Goal: Information Seeking & Learning: Learn about a topic

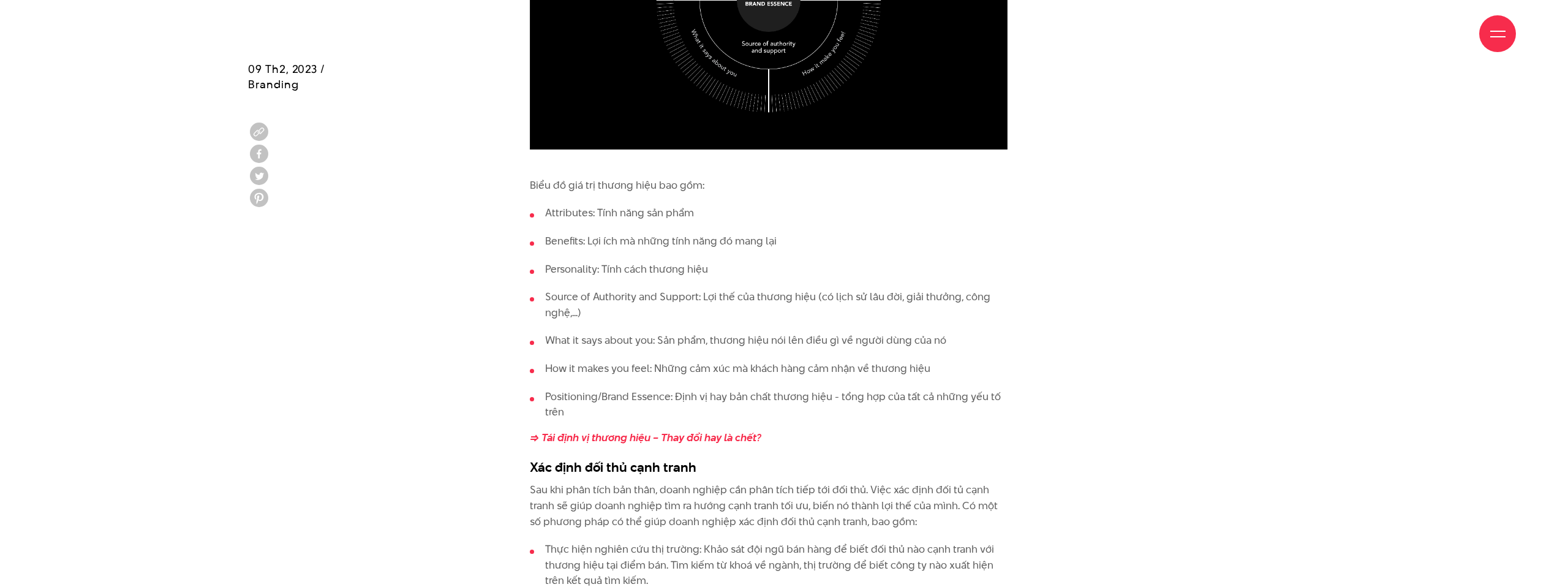
scroll to position [3415, 0]
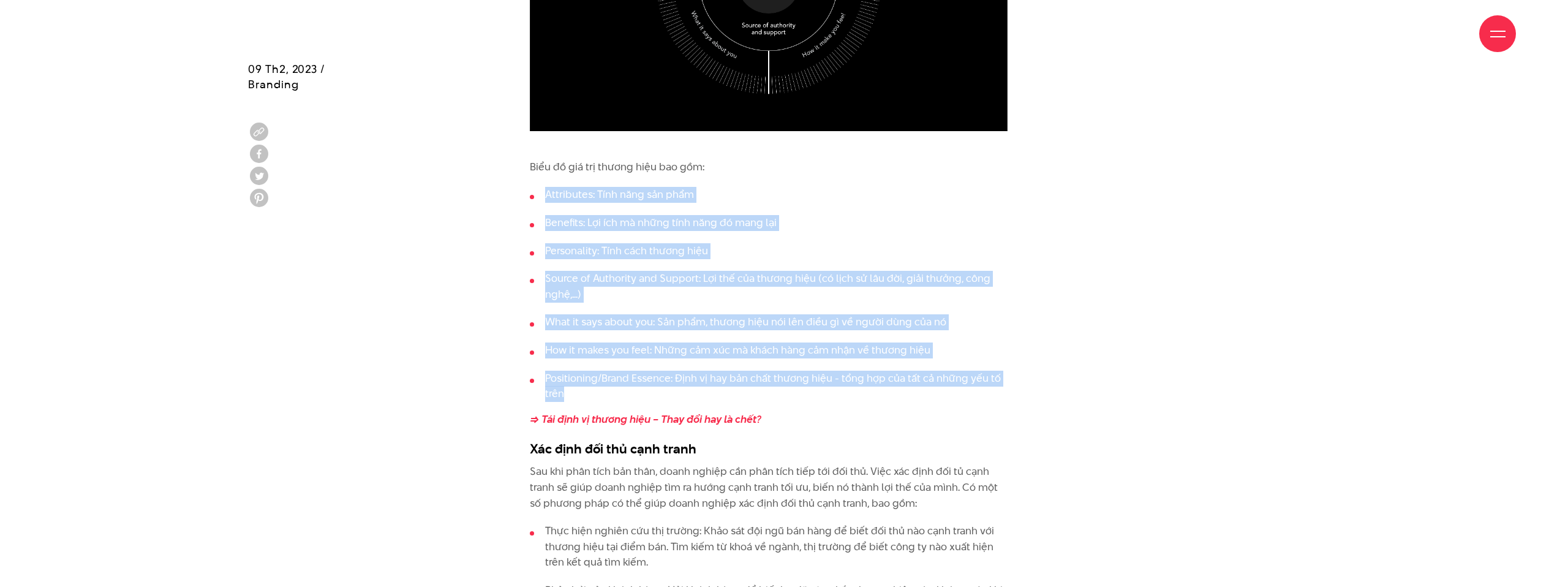
drag, startPoint x: 544, startPoint y: 178, endPoint x: 811, endPoint y: 377, distance: 333.0
click at [811, 377] on ul "Attributes: Tính năng sản phẩm Benefits: Lợi ích mà những tính năng đó mang lại…" at bounding box center [769, 294] width 478 height 214
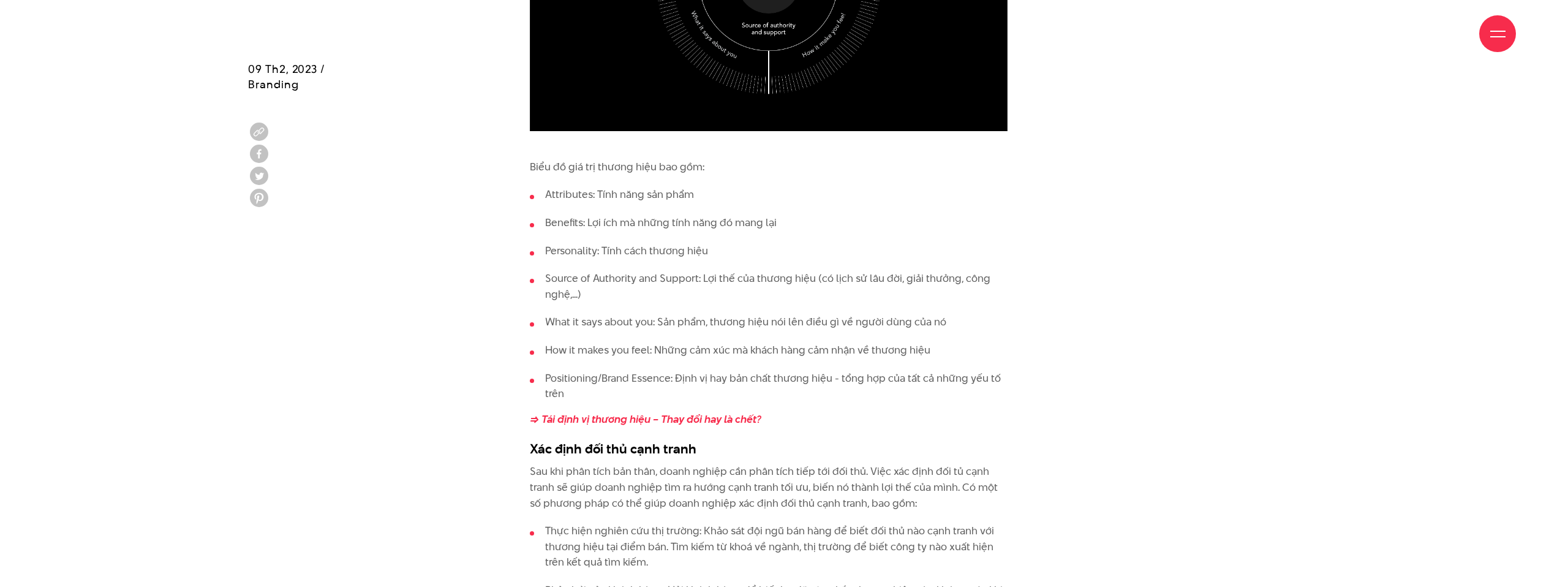
click at [813, 378] on li "Positioning/Brand Essence: Định vị hay bản chất thương hiệu - tổng hợp của tất …" at bounding box center [769, 386] width 478 height 31
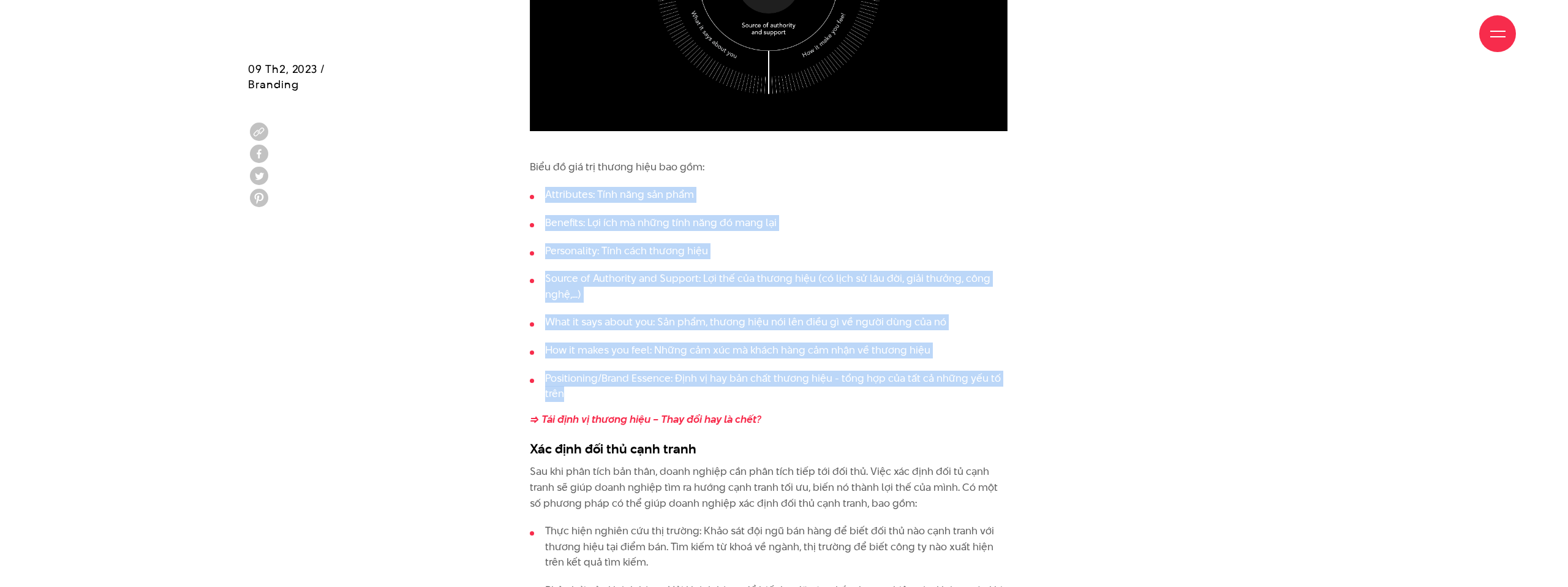
drag, startPoint x: 798, startPoint y: 371, endPoint x: 539, endPoint y: 175, distance: 324.8
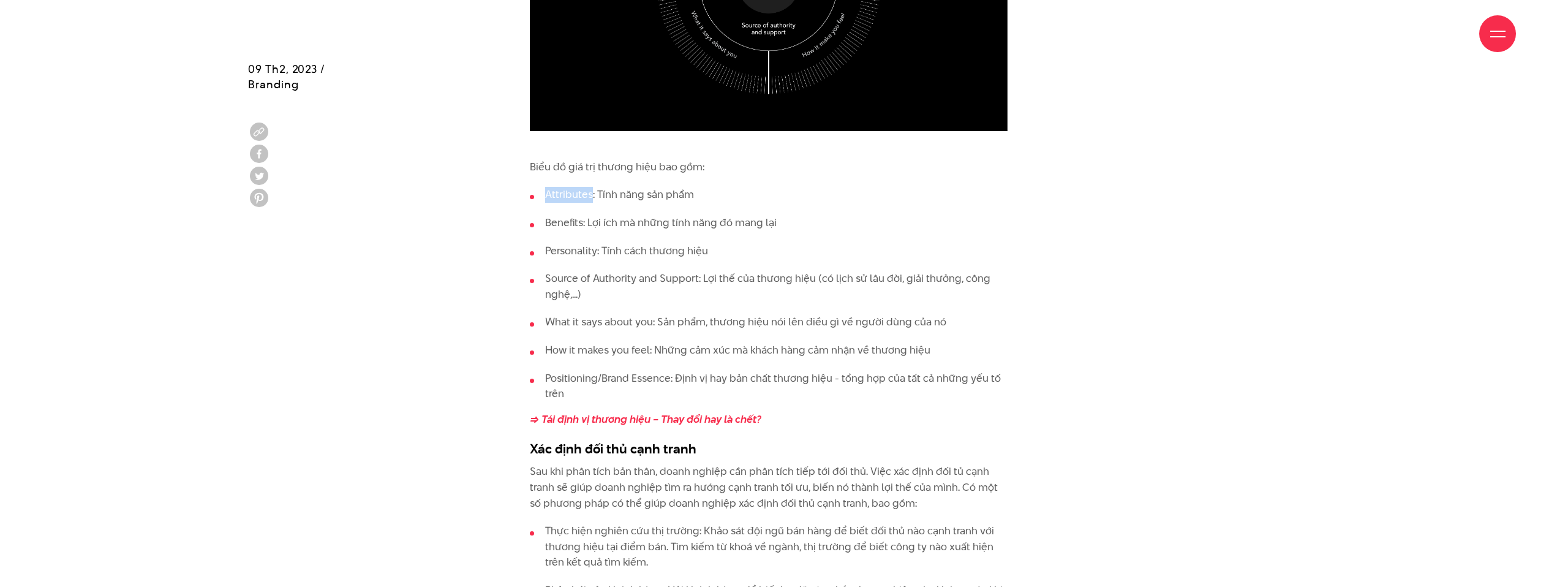
click at [540, 187] on li "Attributes: Tính năng sản phẩm" at bounding box center [769, 194] width 478 height 16
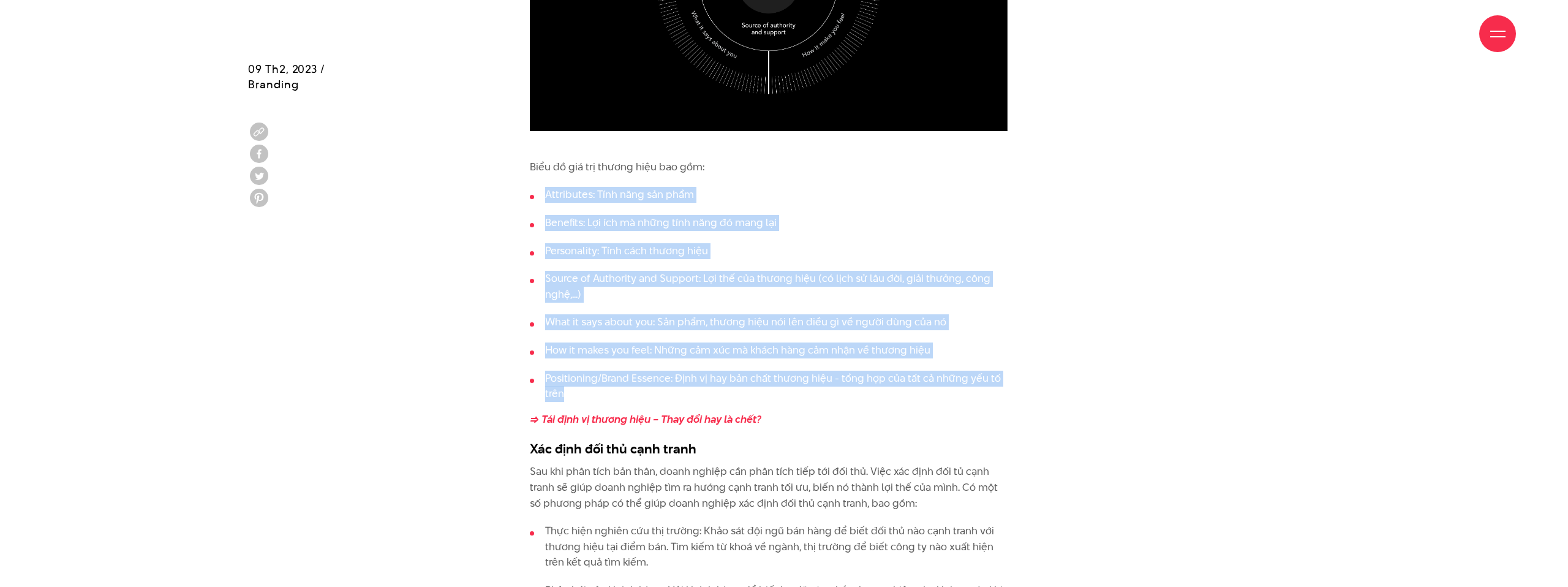
drag, startPoint x: 545, startPoint y: 182, endPoint x: 774, endPoint y: 378, distance: 301.4
click at [774, 378] on ul "Attributes: Tính năng sản phẩm Benefits: Lợi ích mà những tính năng đó mang lại…" at bounding box center [769, 294] width 478 height 214
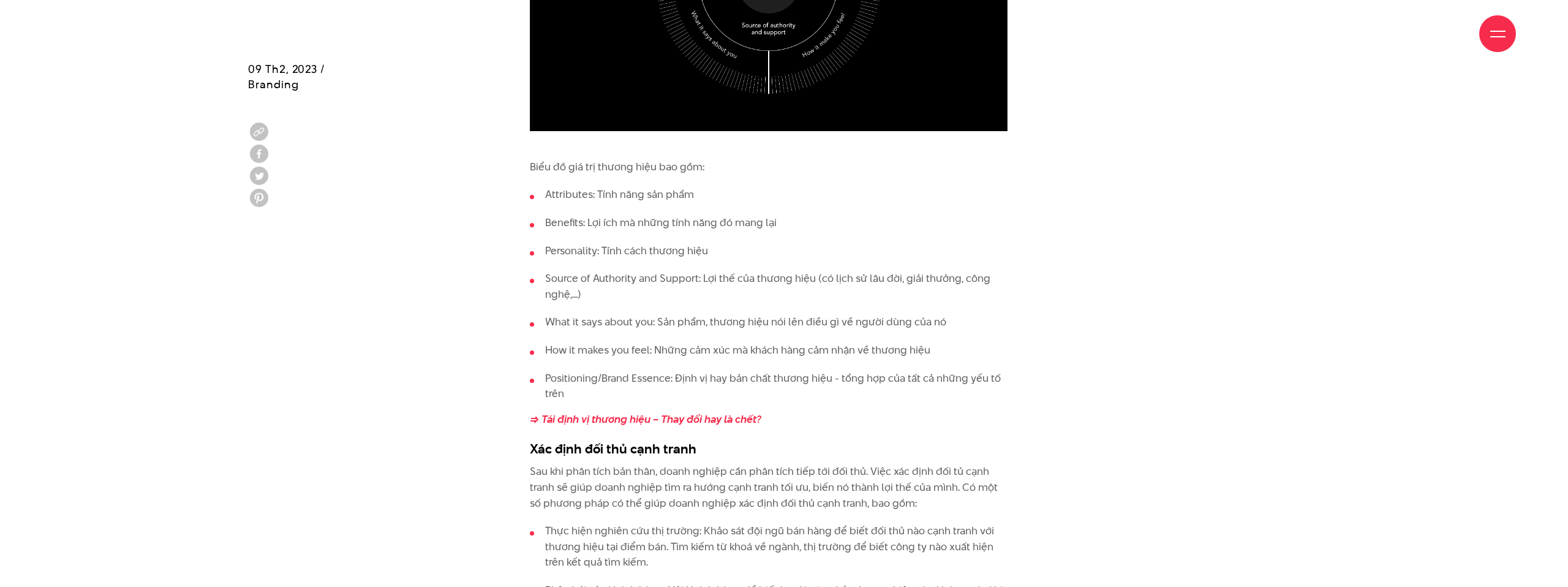
click at [773, 377] on li "Positioning/Brand Essence: Định vị hay bản chất thương hiệu - tổng hợp của tất …" at bounding box center [769, 386] width 478 height 31
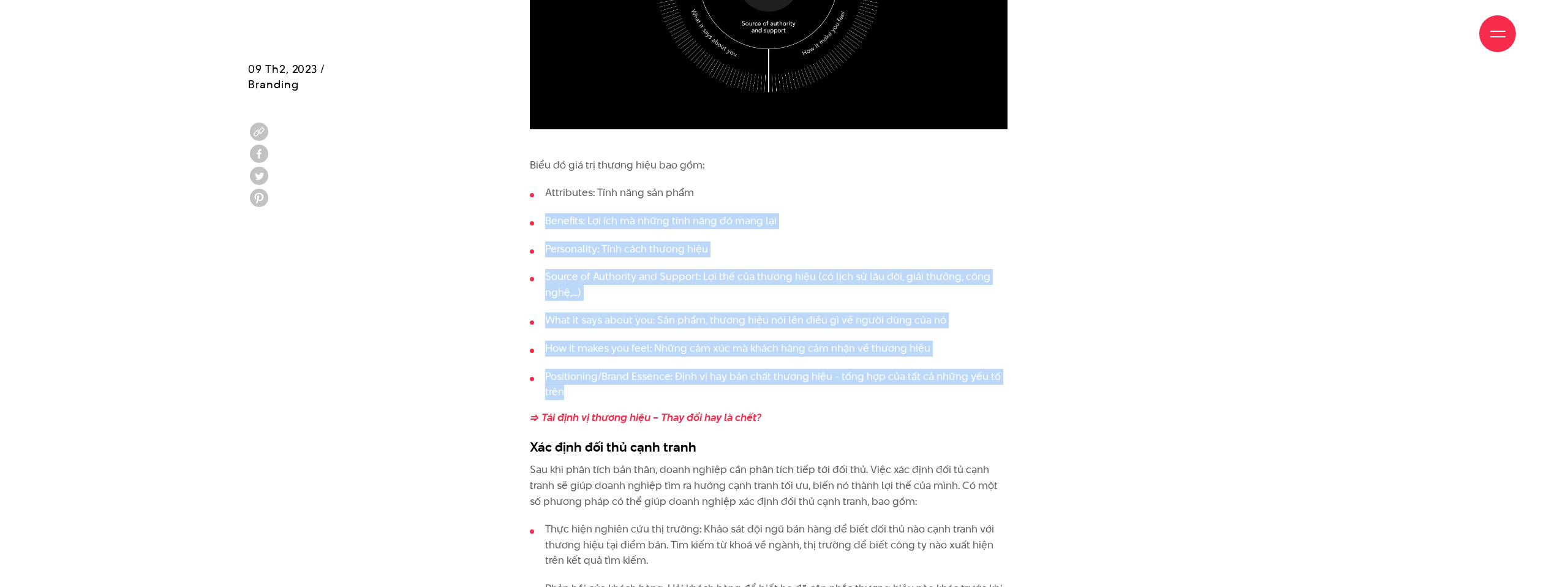
drag, startPoint x: 791, startPoint y: 378, endPoint x: 573, endPoint y: 211, distance: 274.6
click at [573, 211] on ul "Attributes: Tính năng sản phẩm Benefits: Lợi ích mà những tính năng đó mang lại…" at bounding box center [769, 292] width 478 height 214
click at [561, 269] on li "Source of Authority and Support: Lợi thế của thương hiệu (có lịch sử lâu đời, g…" at bounding box center [769, 284] width 478 height 31
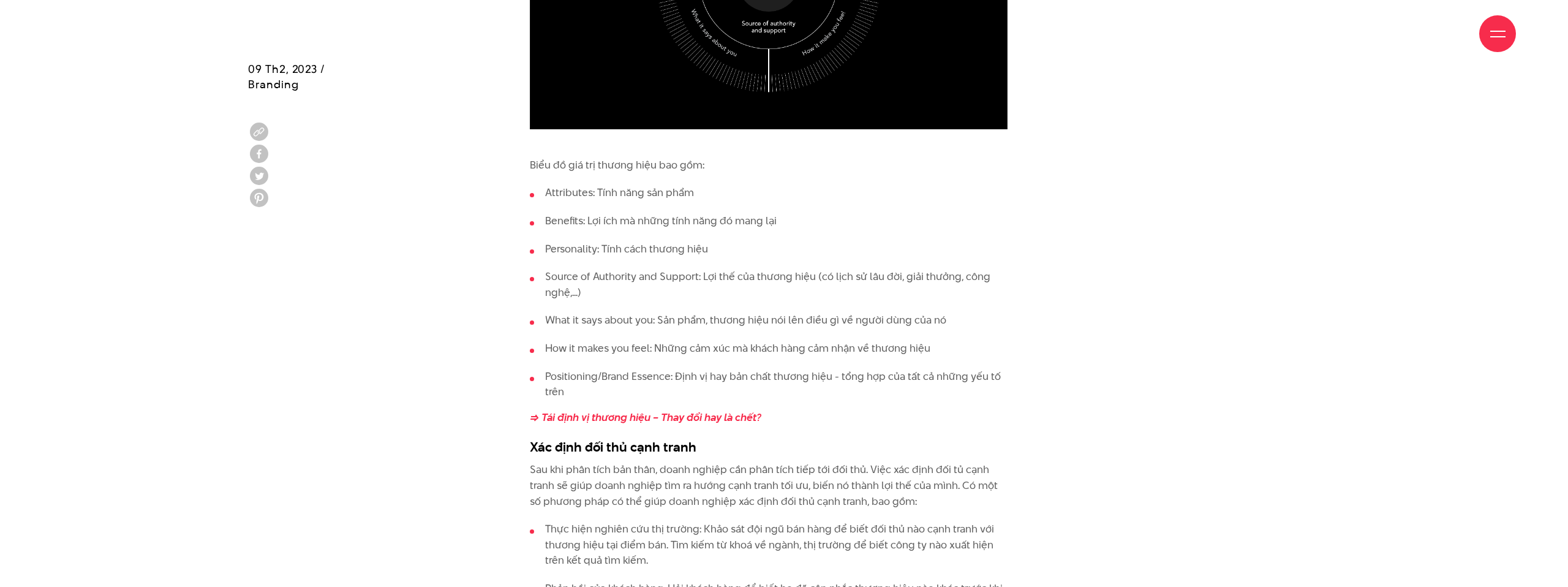
scroll to position [3418, 0]
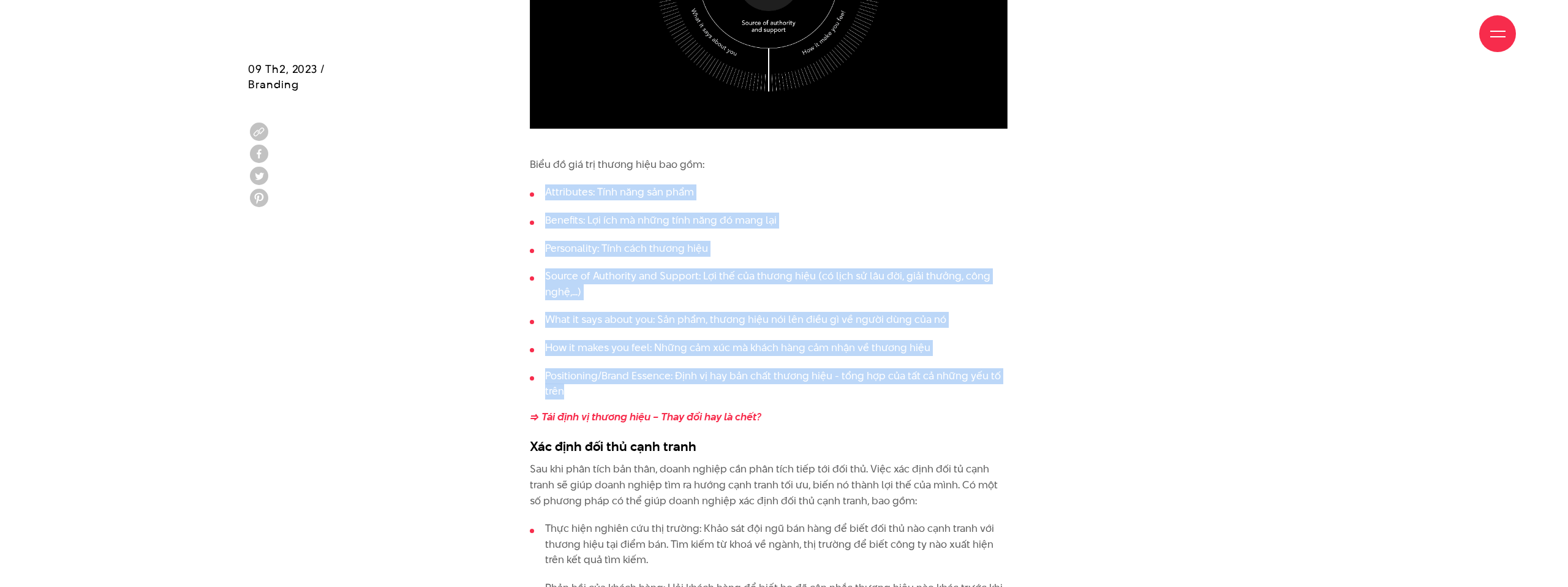
drag, startPoint x: 544, startPoint y: 178, endPoint x: 698, endPoint y: 375, distance: 250.0
click at [698, 375] on ul "Attributes: Tính năng sản phẩm Benefits: Lợi ích mà những tính năng đó mang lại…" at bounding box center [769, 292] width 478 height 214
click at [698, 375] on li "Positioning/Brand Essence: Định vị hay bản chất thương hiệu - tổng hợp của tất …" at bounding box center [769, 384] width 478 height 31
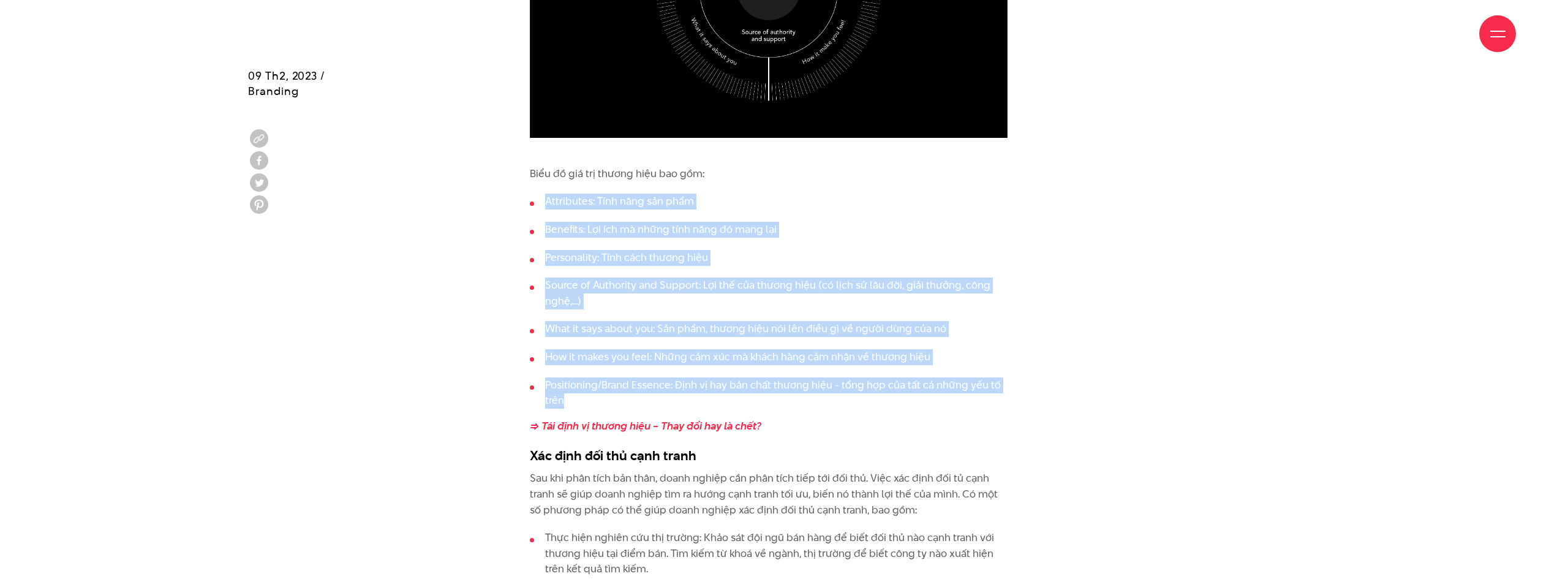
drag, startPoint x: 698, startPoint y: 375, endPoint x: 545, endPoint y: 187, distance: 242.4
click at [545, 194] on ul "Attributes: Tính năng sản phẩm Benefits: Lợi ích mà những tính năng đó mang lại…" at bounding box center [769, 301] width 478 height 214
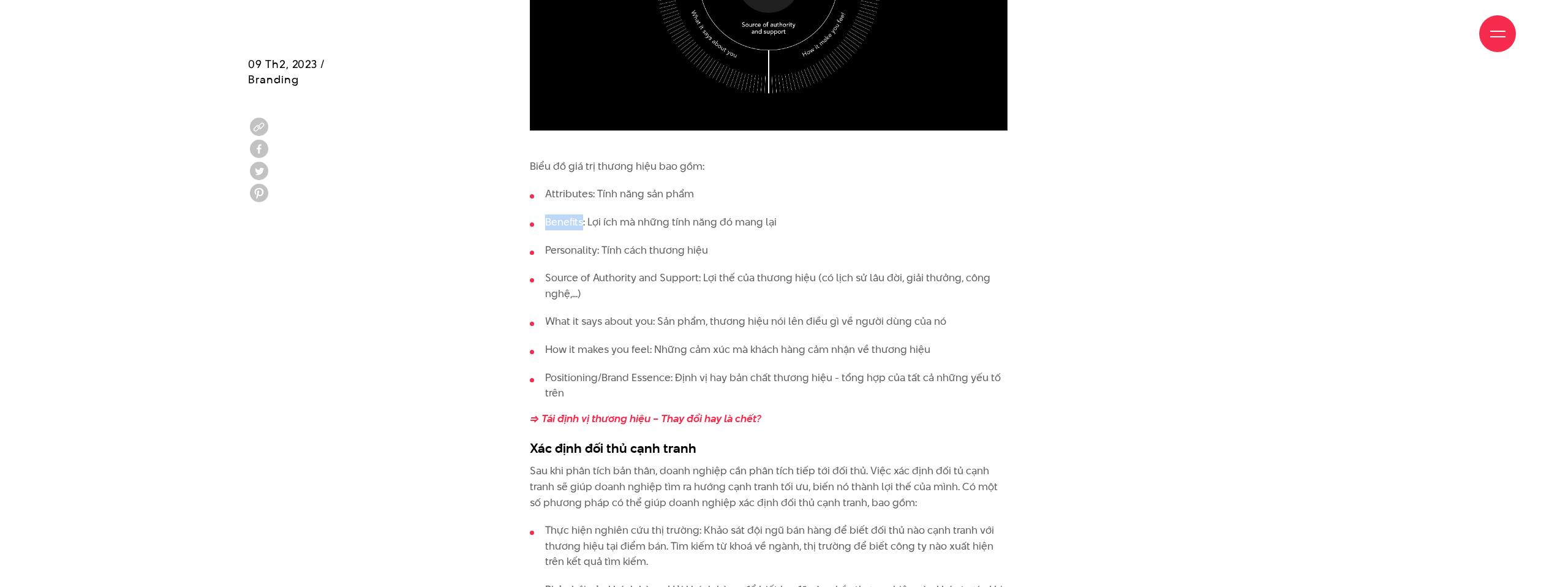
click at [545, 187] on ul "Attributes: Tính năng sản phẩm Benefits: Lợi ích mà những tính năng đó mang lại…" at bounding box center [769, 293] width 478 height 214
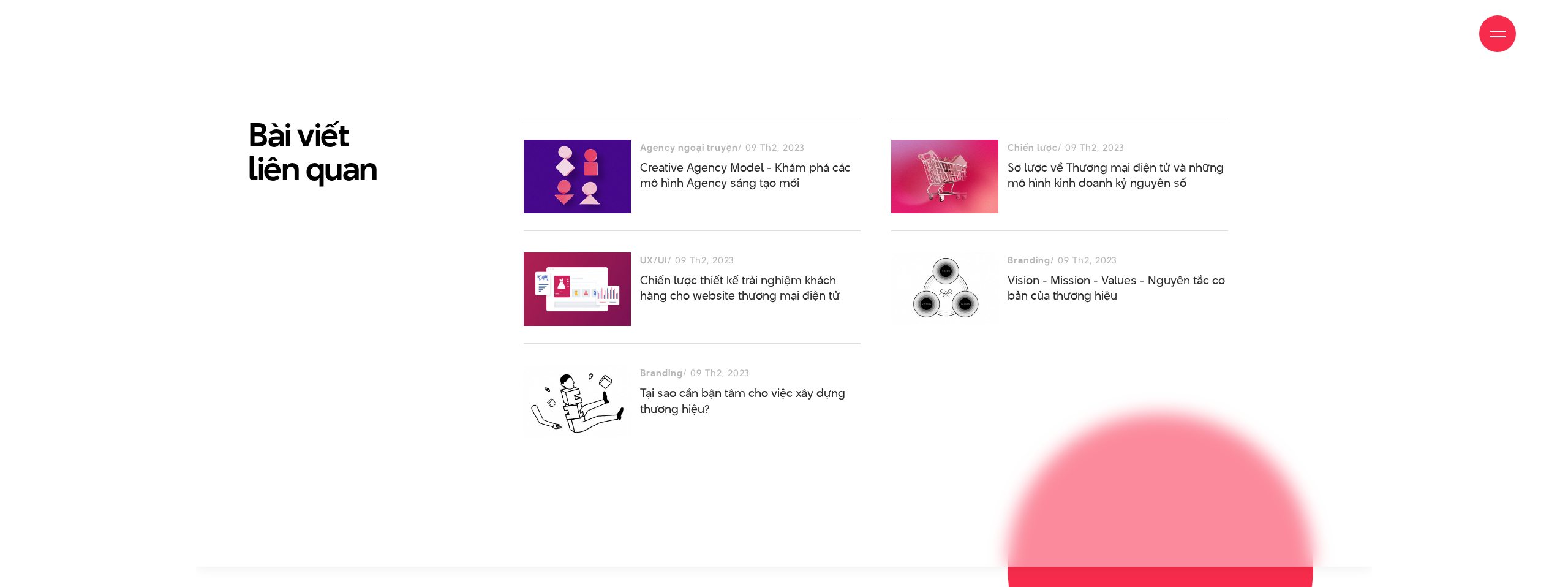
scroll to position [6142, 0]
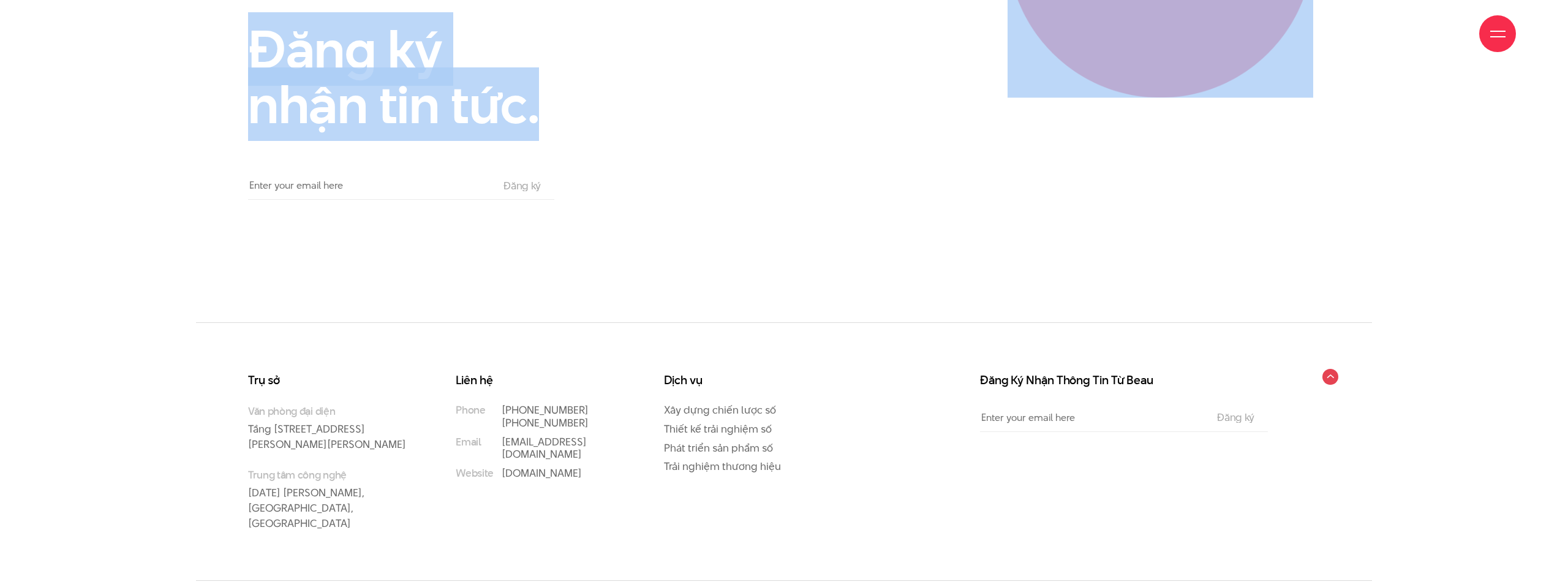
drag, startPoint x: 266, startPoint y: 35, endPoint x: 573, endPoint y: 93, distance: 312.4
click at [573, 93] on h2 "Đăng ký nhận tin tức." at bounding box center [416, 77] width 337 height 111
drag, startPoint x: 573, startPoint y: 93, endPoint x: 214, endPoint y: 32, distance: 364.1
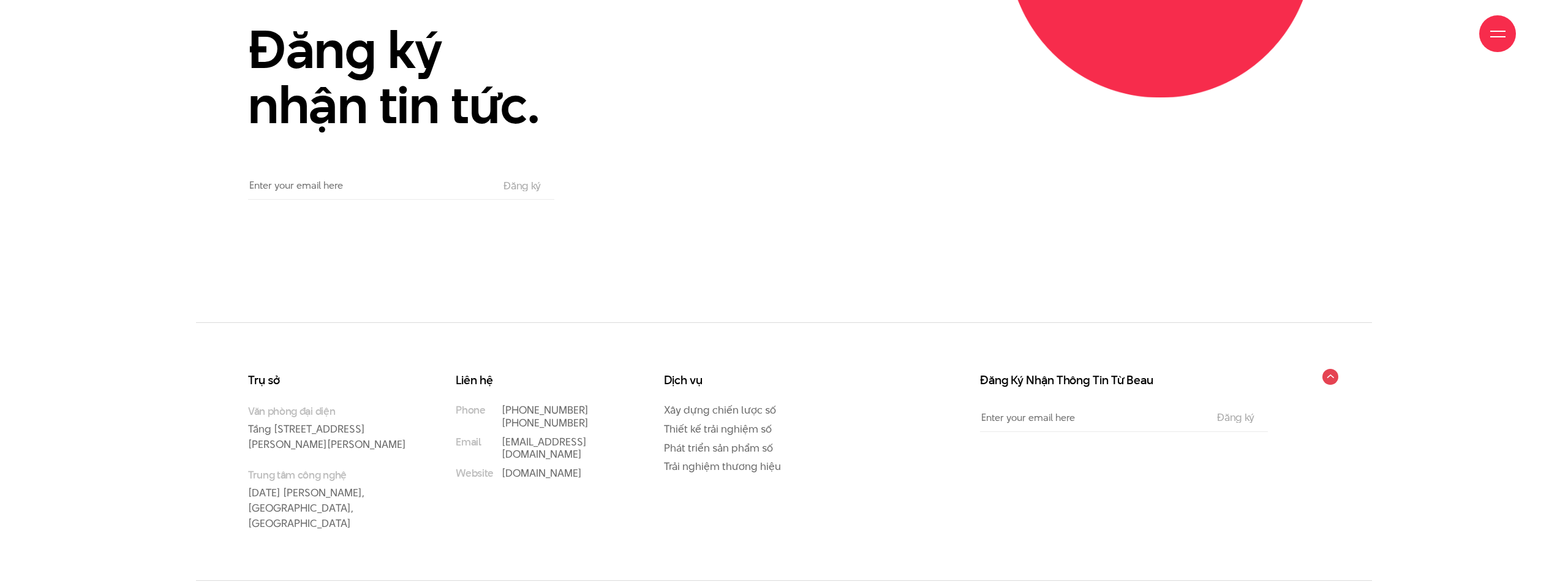
click at [253, 38] on div "Giới thiệu Dự án Dịch vụ Góc nhìn Liên hệ" at bounding box center [784, 33] width 1464 height 68
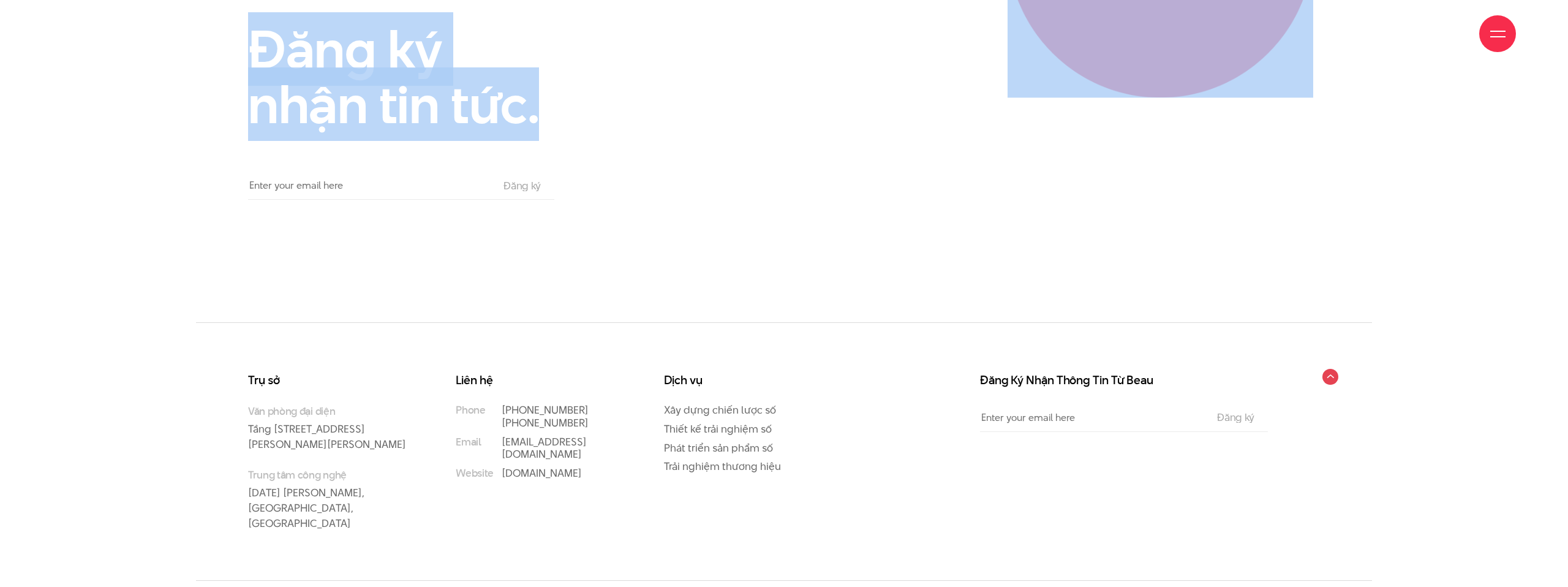
drag, startPoint x: 554, startPoint y: 89, endPoint x: 203, endPoint y: 36, distance: 355.0
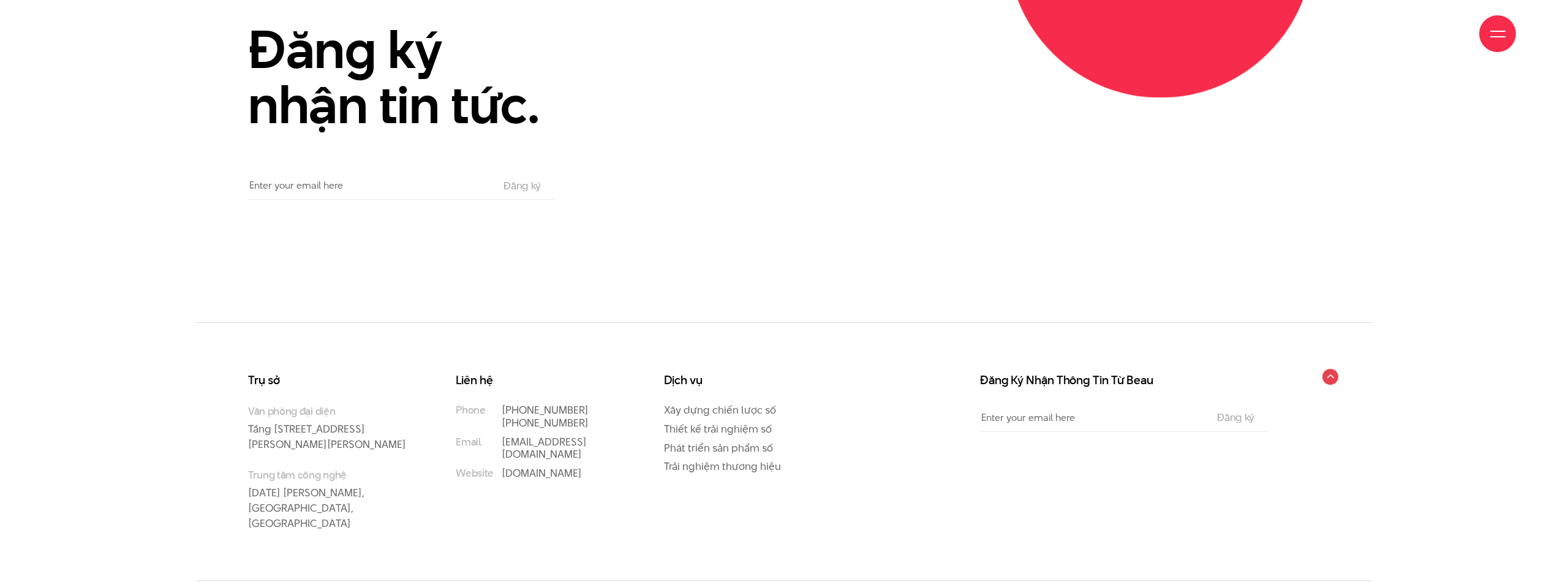
click at [203, 37] on div "Giới thiệu Dự án Dịch vụ Góc nhìn Liên hệ" at bounding box center [784, 33] width 1464 height 68
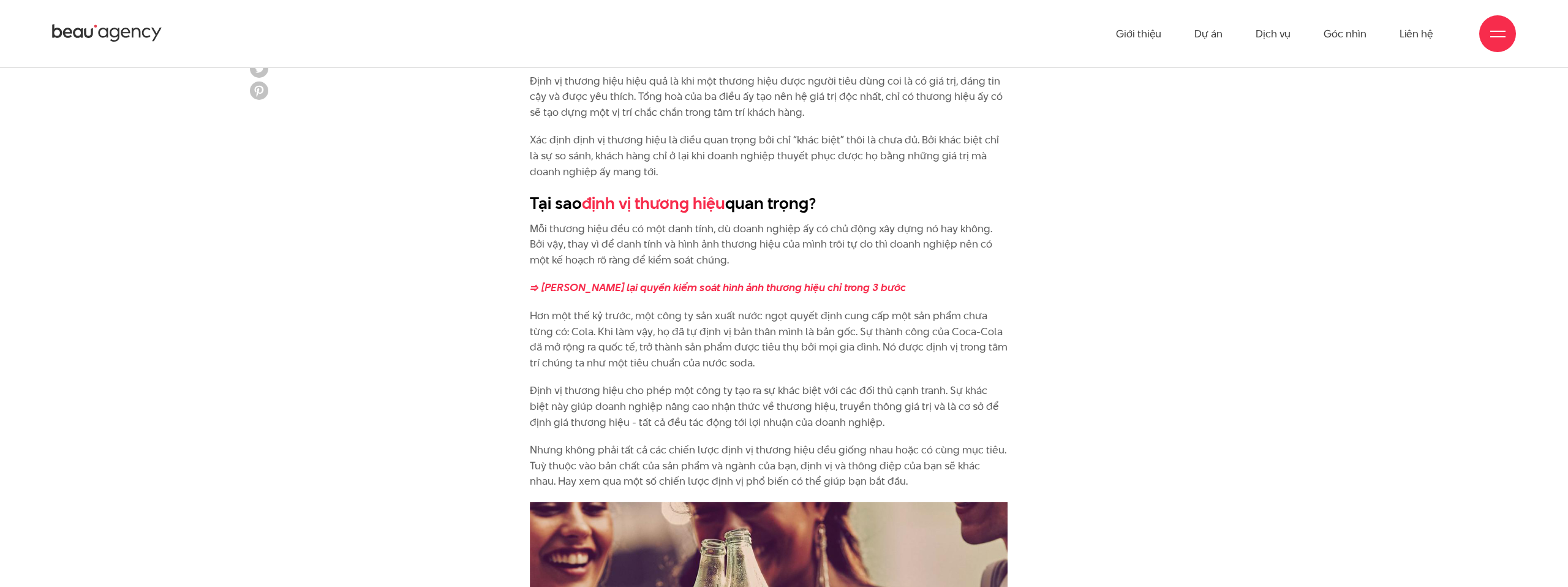
scroll to position [0, 0]
